Goal: Transaction & Acquisition: Purchase product/service

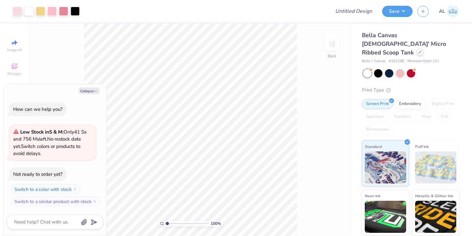
click at [418, 51] on icon at bounding box center [419, 52] width 3 height 3
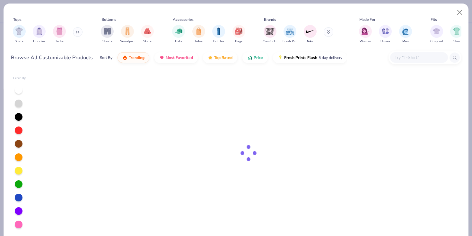
type textarea "x"
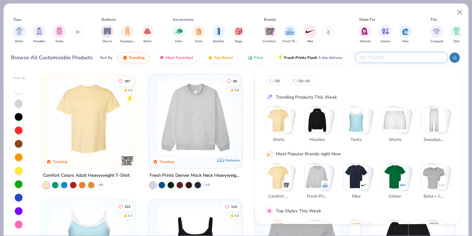
click at [400, 55] on input "text" at bounding box center [401, 57] width 84 height 7
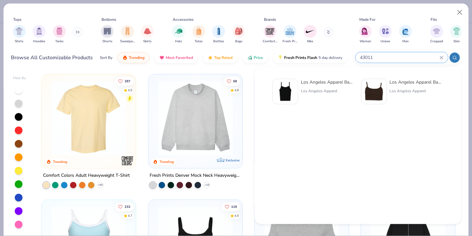
type input "43011"
click at [308, 96] on div "Los Angeles Apparel Baby Rib Spaghetti Tank Los Angeles Apparel" at bounding box center [328, 92] width 54 height 26
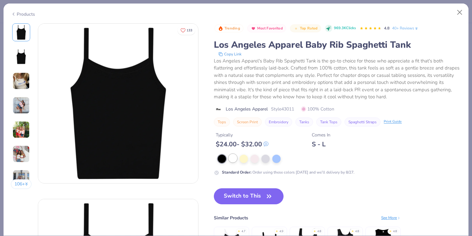
click at [232, 161] on div at bounding box center [232, 158] width 8 height 8
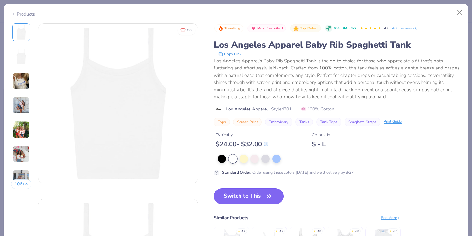
click at [243, 193] on button "Switch to This" at bounding box center [249, 197] width 70 height 16
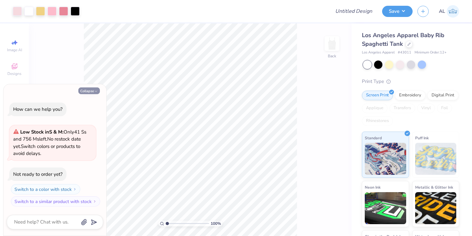
click at [95, 92] on icon "button" at bounding box center [96, 91] width 4 height 4
type textarea "x"
